Goal: Task Accomplishment & Management: Complete application form

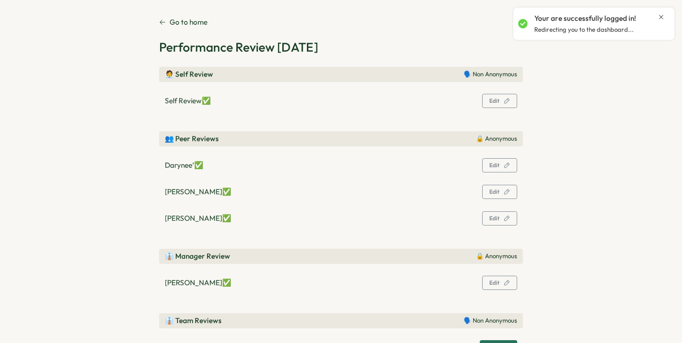
scroll to position [75, 0]
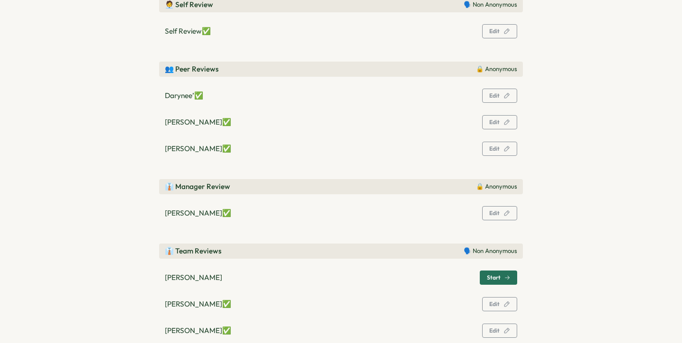
click at [488, 278] on span "Start" at bounding box center [494, 278] width 14 height 6
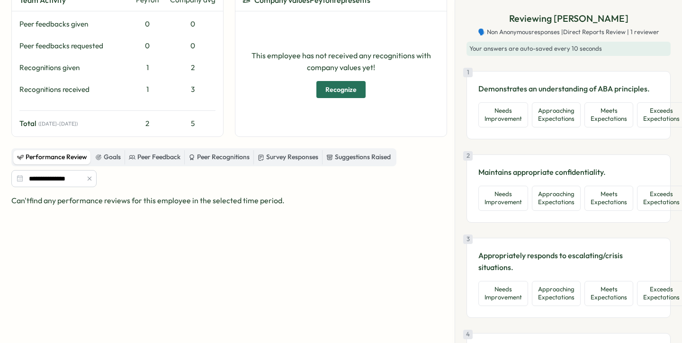
scroll to position [74, 0]
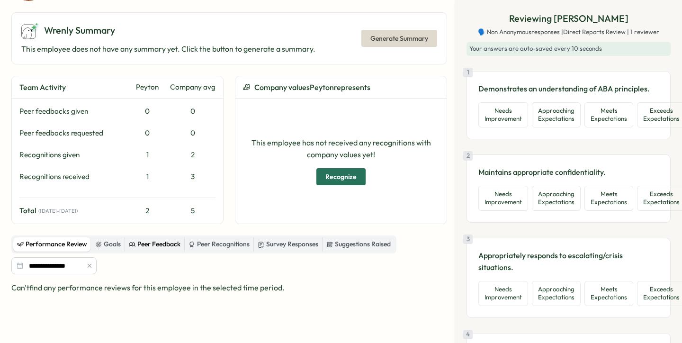
click at [169, 242] on div "Peer Feedback" at bounding box center [155, 244] width 52 height 10
click at [217, 241] on div "Peer Recognitions" at bounding box center [218, 244] width 61 height 10
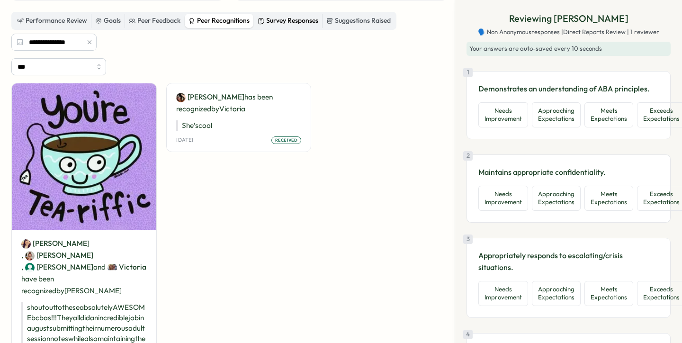
scroll to position [284, 0]
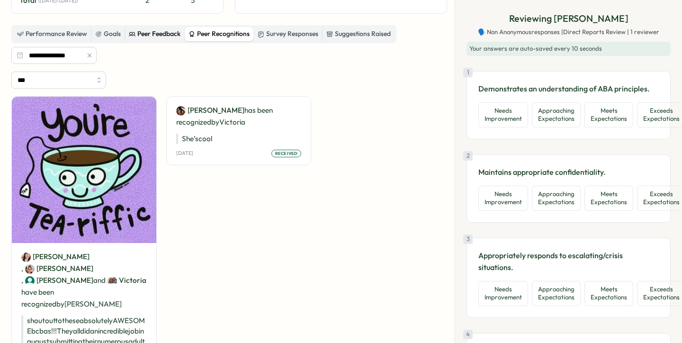
click at [176, 33] on div "Peer Feedback" at bounding box center [155, 34] width 52 height 10
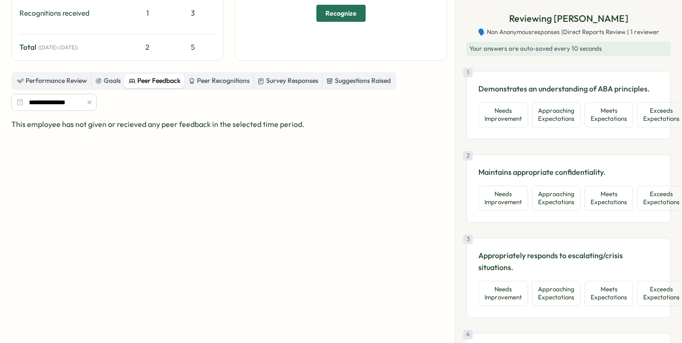
scroll to position [237, 0]
click at [277, 79] on div "Survey Responses" at bounding box center [288, 81] width 61 height 10
click at [240, 83] on div "Peer Recognitions" at bounding box center [218, 81] width 61 height 10
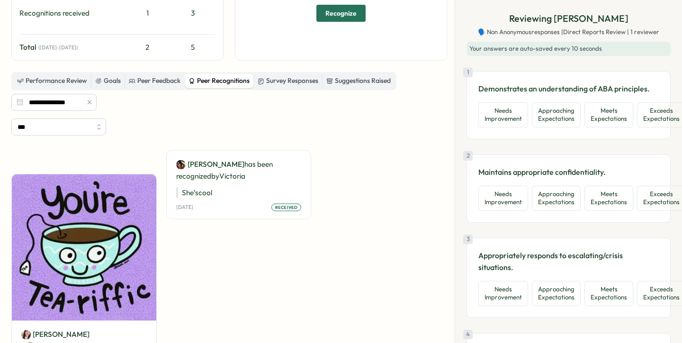
scroll to position [0, 0]
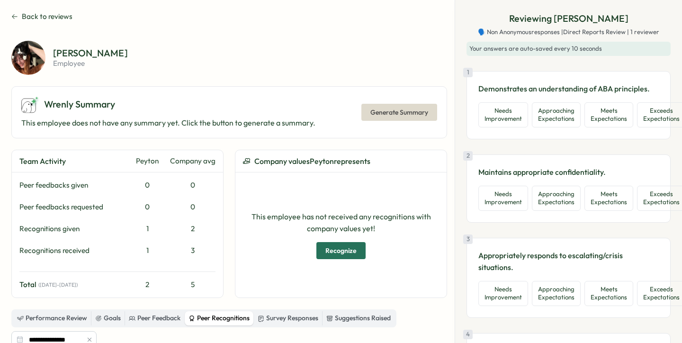
click at [24, 19] on span "Back to reviews" at bounding box center [47, 16] width 51 height 10
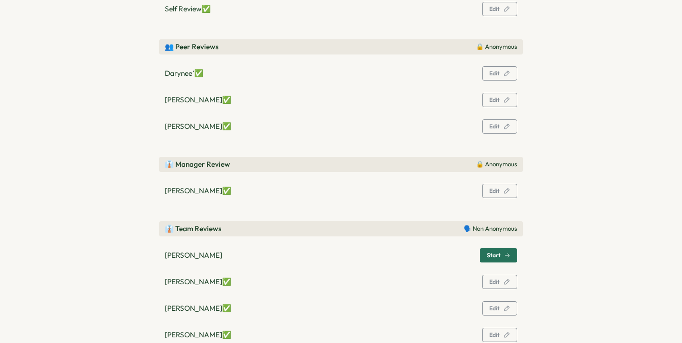
scroll to position [98, 0]
click at [512, 72] on button "Edit" at bounding box center [499, 73] width 35 height 14
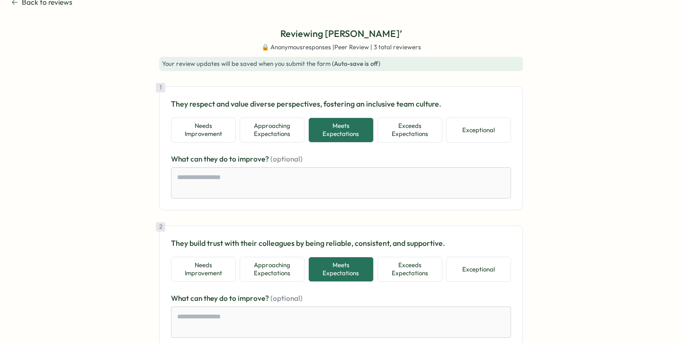
scroll to position [0, 0]
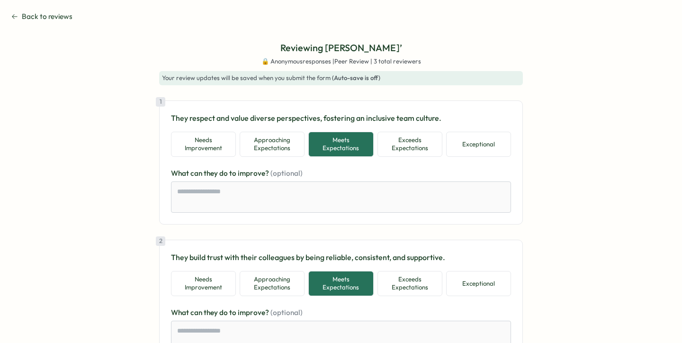
click at [72, 15] on div "Back to reviews" at bounding box center [340, 16] width 659 height 10
click at [63, 16] on span "Back to reviews" at bounding box center [47, 16] width 51 height 10
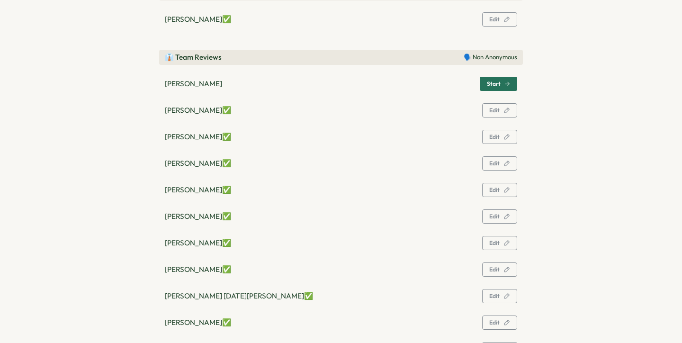
scroll to position [273, 0]
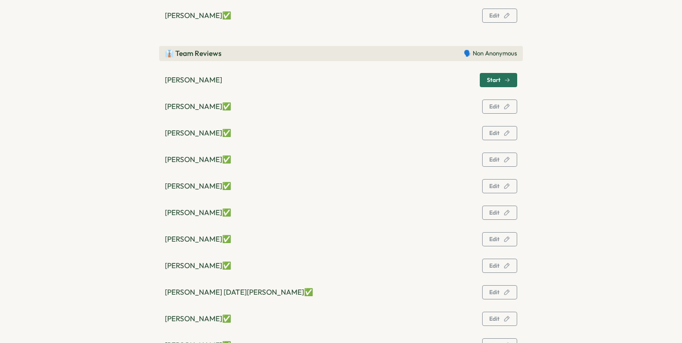
click at [491, 87] on div "Start" at bounding box center [498, 80] width 37 height 14
click at [491, 86] on span "Start" at bounding box center [498, 79] width 23 height 13
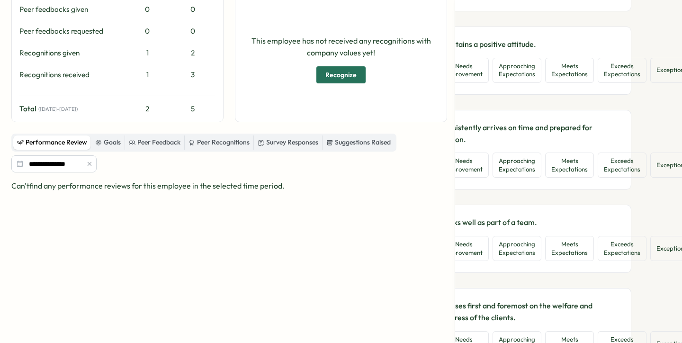
scroll to position [185, 0]
